Goal: Task Accomplishment & Management: Manage account settings

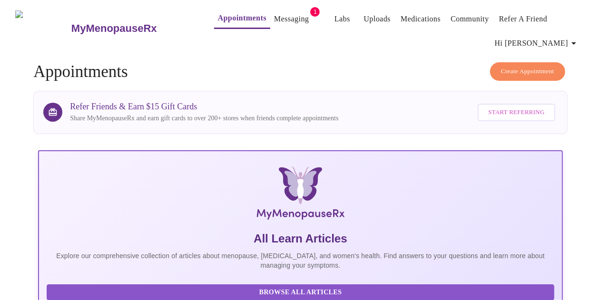
click at [545, 37] on span "Hi Mirela" at bounding box center [537, 43] width 85 height 13
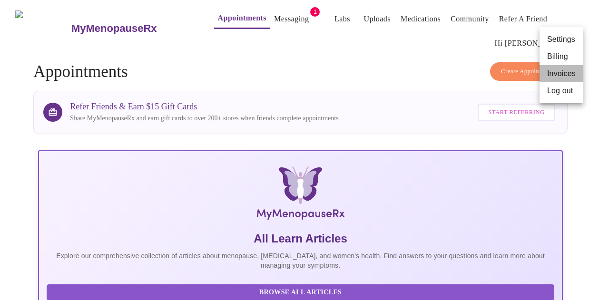
click at [558, 76] on li "Invoices" at bounding box center [562, 73] width 44 height 17
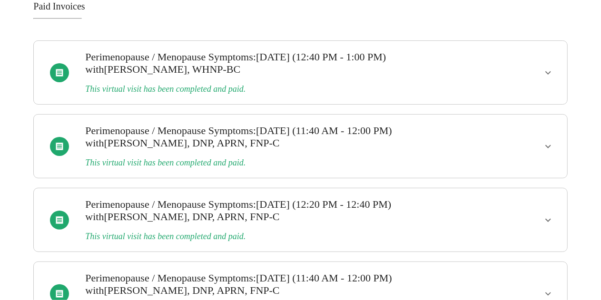
scroll to position [79, 0]
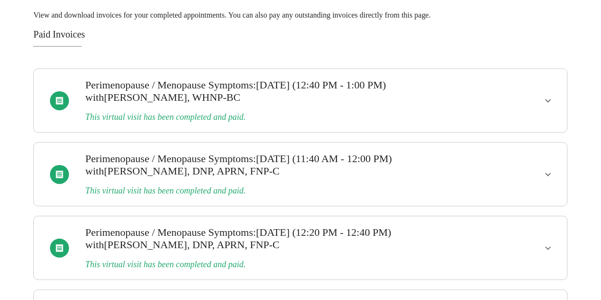
click at [554, 97] on icon "show more" at bounding box center [548, 100] width 11 height 11
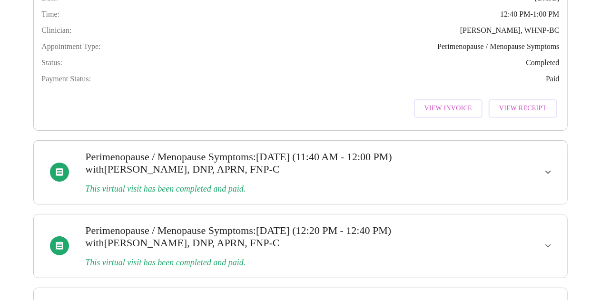
scroll to position [221, 0]
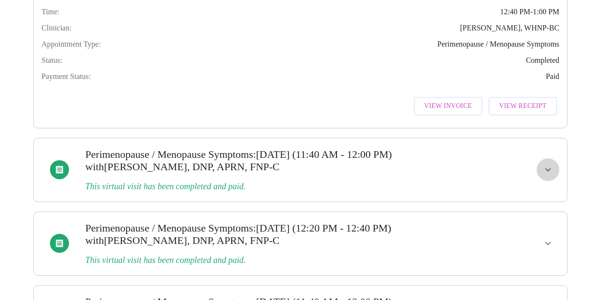
click at [551, 172] on icon "show more" at bounding box center [548, 169] width 6 height 3
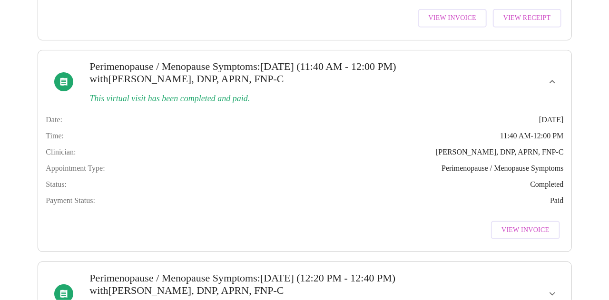
scroll to position [316, 0]
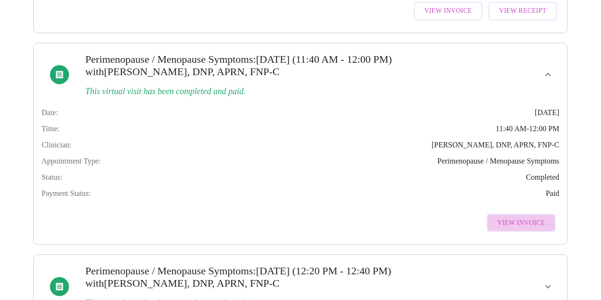
click at [528, 233] on button "View Invoice" at bounding box center [521, 223] width 69 height 19
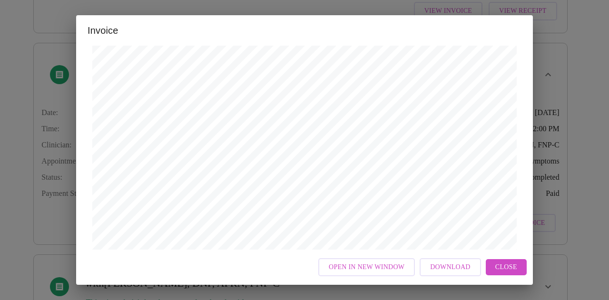
scroll to position [190, 0]
click at [578, 86] on div "Invoice Appointment Receipt Appointment Number: 14488 Status: paid Date of Serv…" at bounding box center [304, 150] width 609 height 300
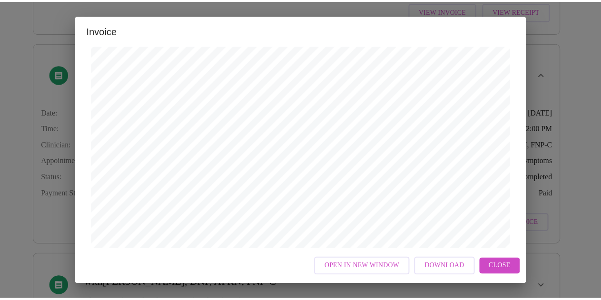
scroll to position [0, 0]
